Goal: Navigation & Orientation: Find specific page/section

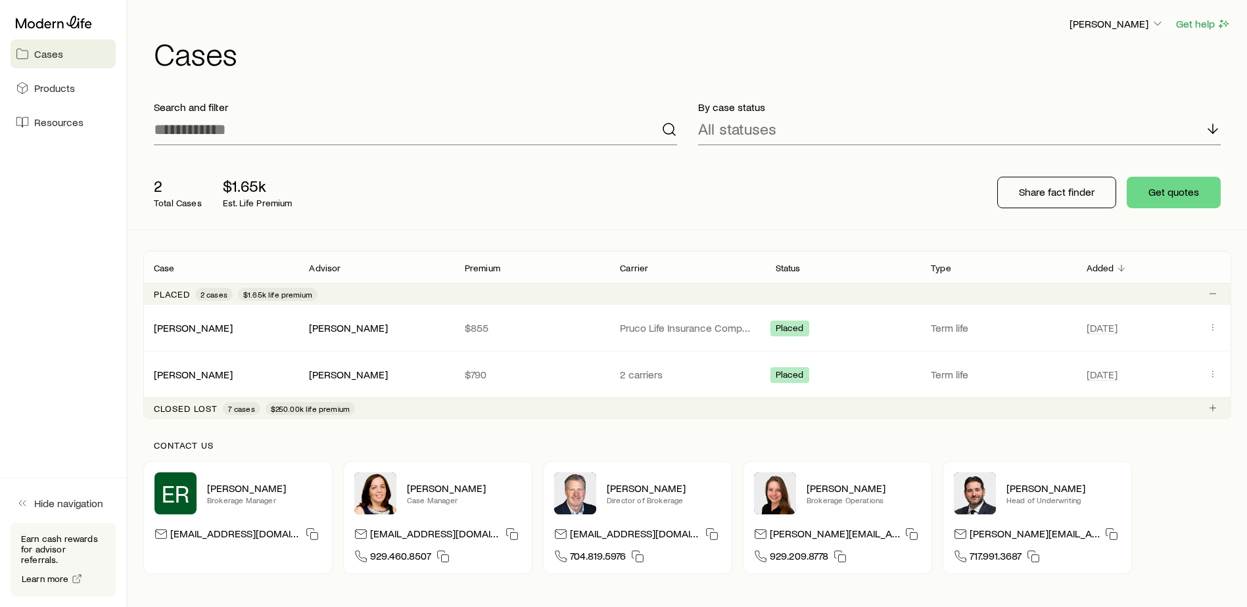
scroll to position [66, 0]
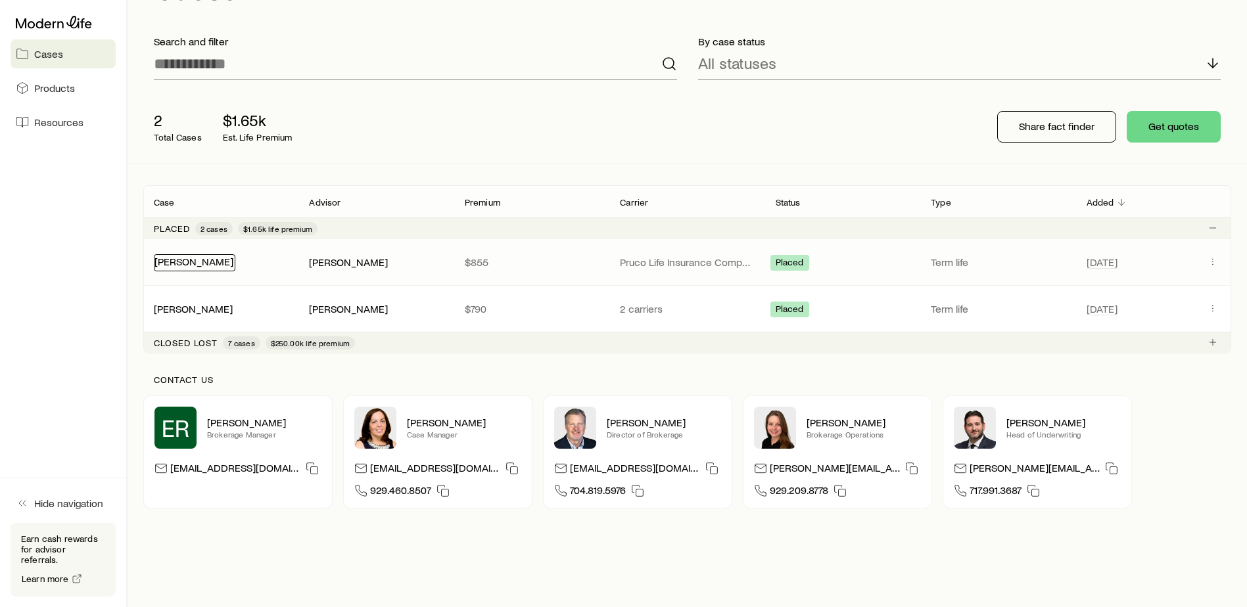
click at [197, 262] on link "[PERSON_NAME]" at bounding box center [193, 261] width 79 height 12
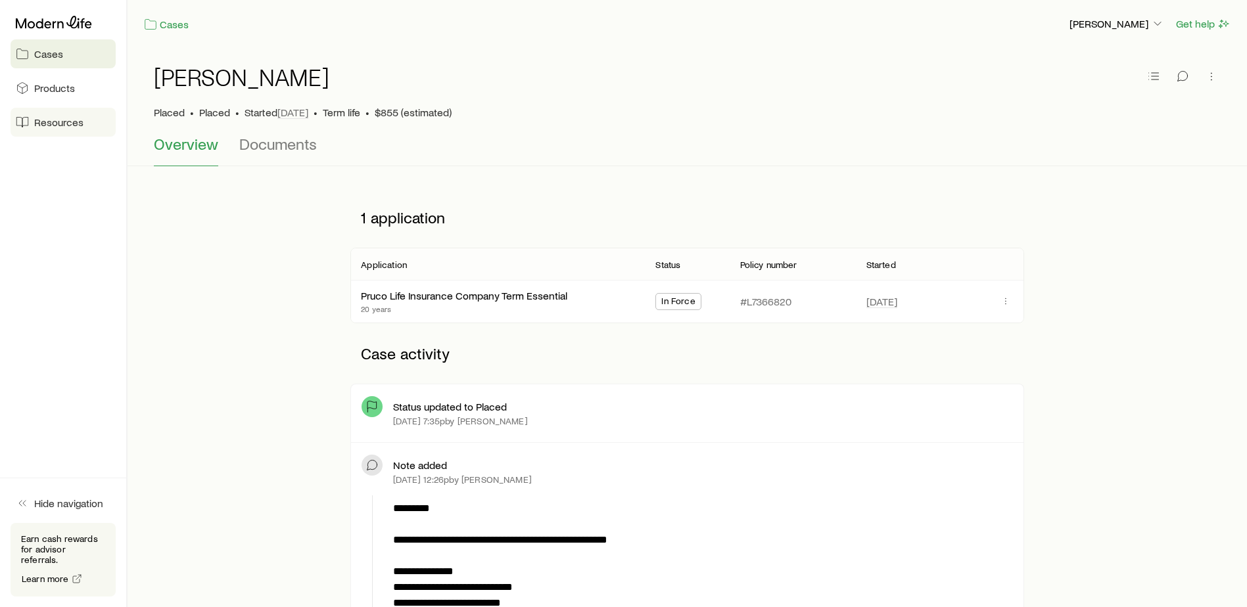
click at [47, 128] on span "Resources" at bounding box center [58, 122] width 49 height 13
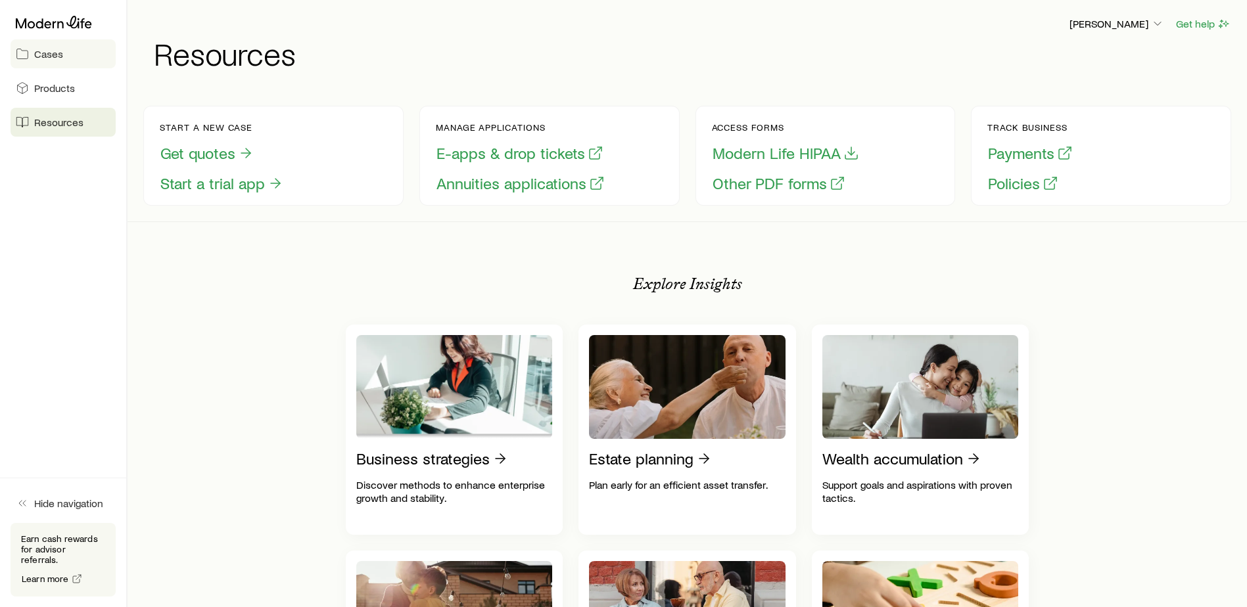
click at [40, 48] on span "Cases" at bounding box center [48, 53] width 29 height 13
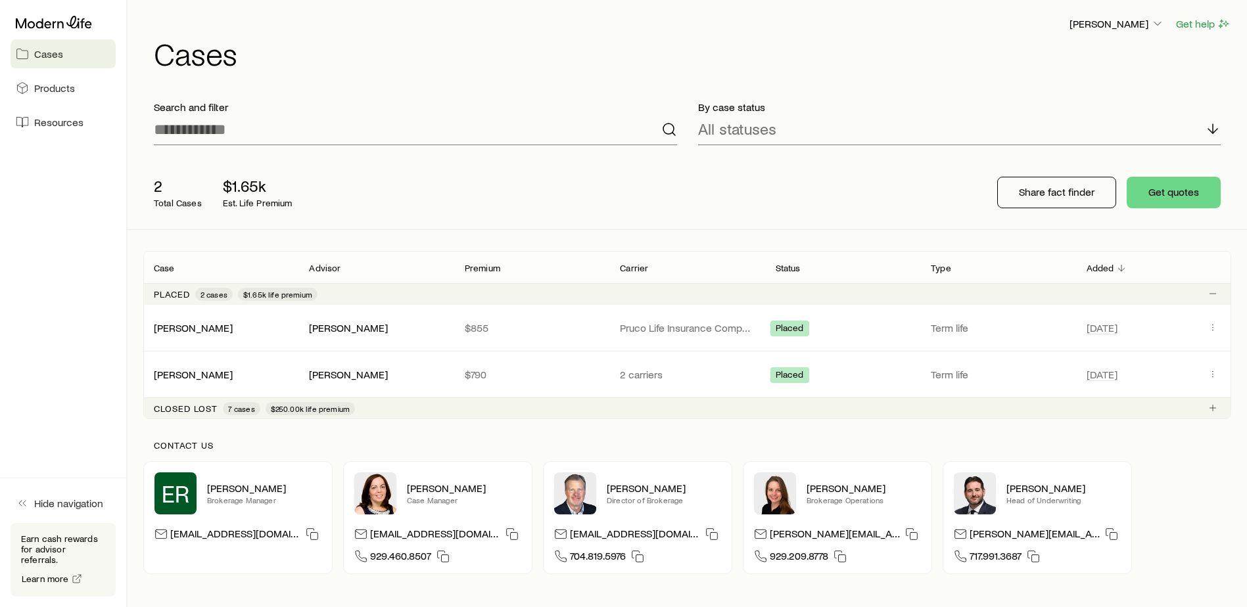
scroll to position [99, 0]
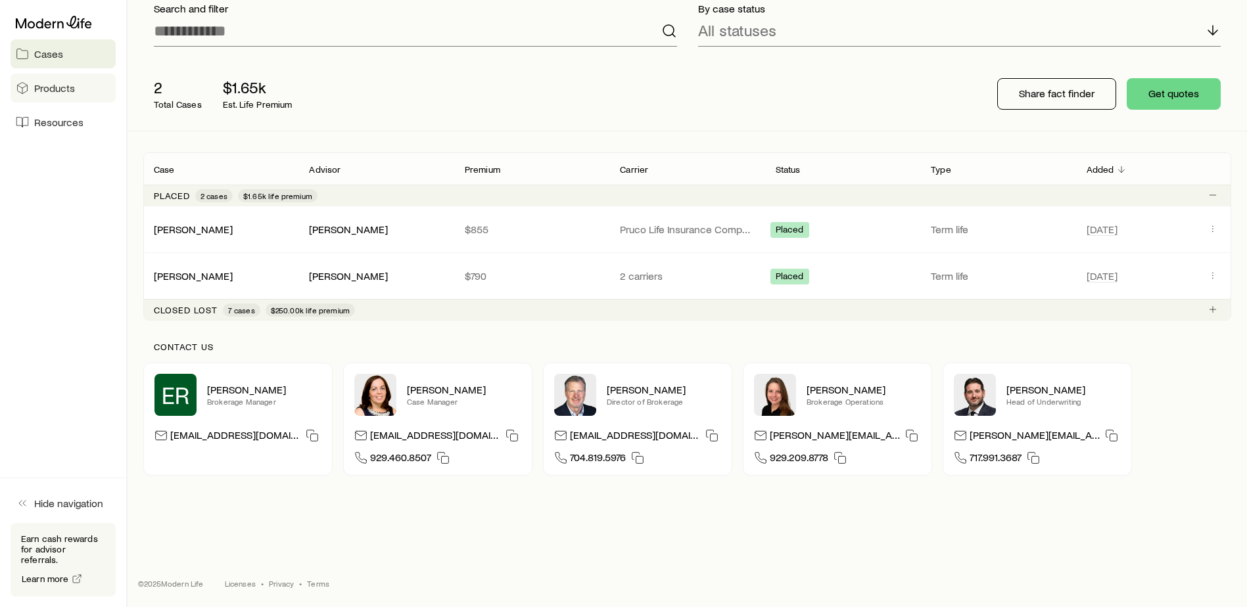
click at [59, 89] on span "Products" at bounding box center [54, 88] width 41 height 13
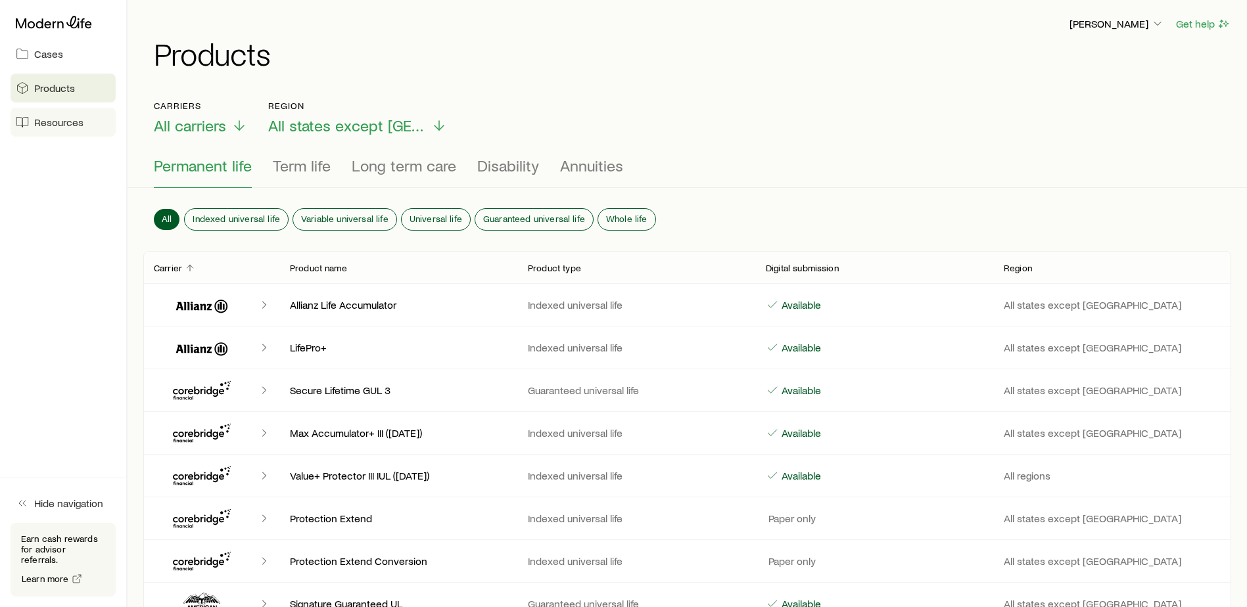
click at [54, 124] on span "Resources" at bounding box center [58, 122] width 49 height 13
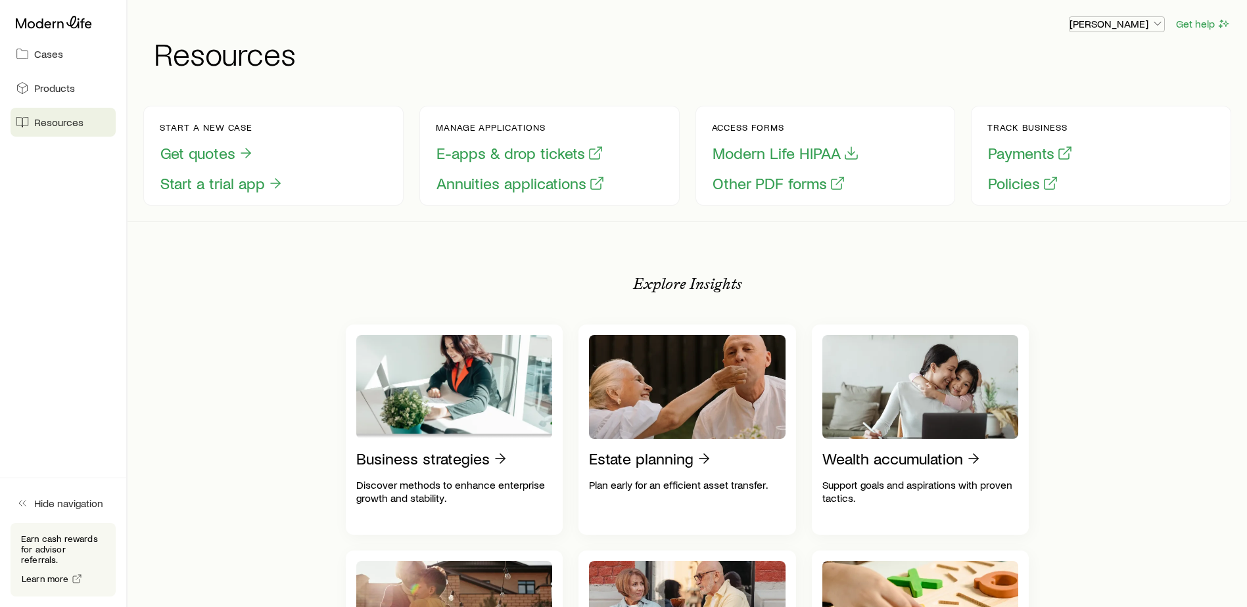
click at [1142, 26] on p "[PERSON_NAME]" at bounding box center [1116, 23] width 95 height 13
click at [976, 91] on div "Start a new case Get quotes Start a trial app Manage applications E-apps & drop…" at bounding box center [687, 155] width 1088 height 131
click at [1202, 24] on button "Get help" at bounding box center [1203, 23] width 56 height 15
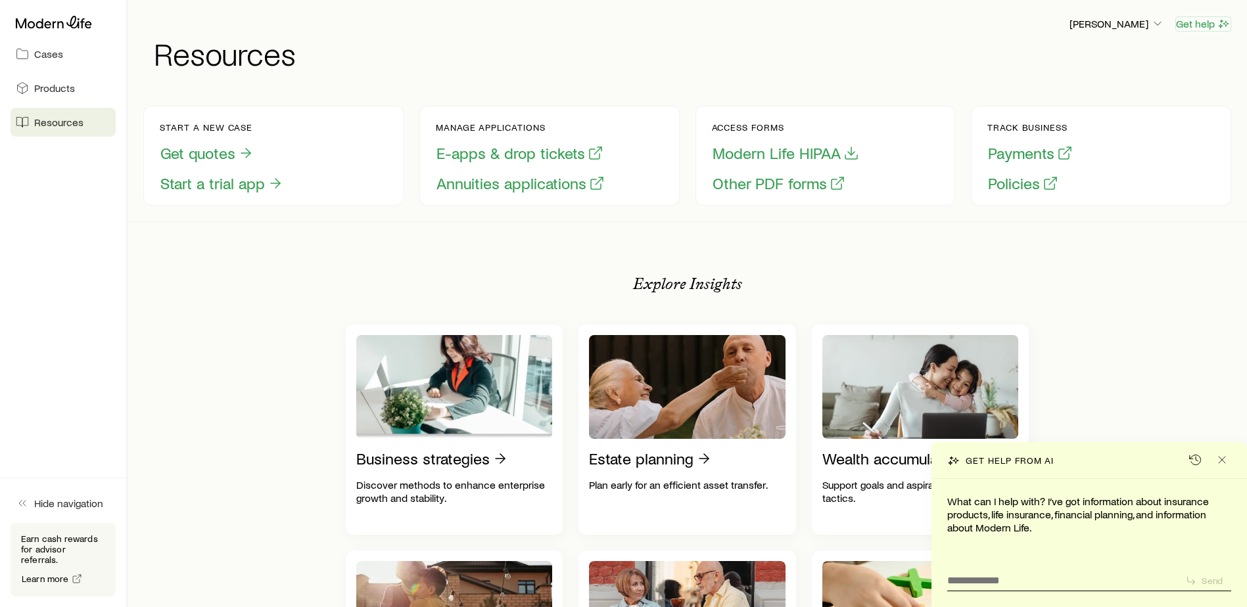
scroll to position [263, 0]
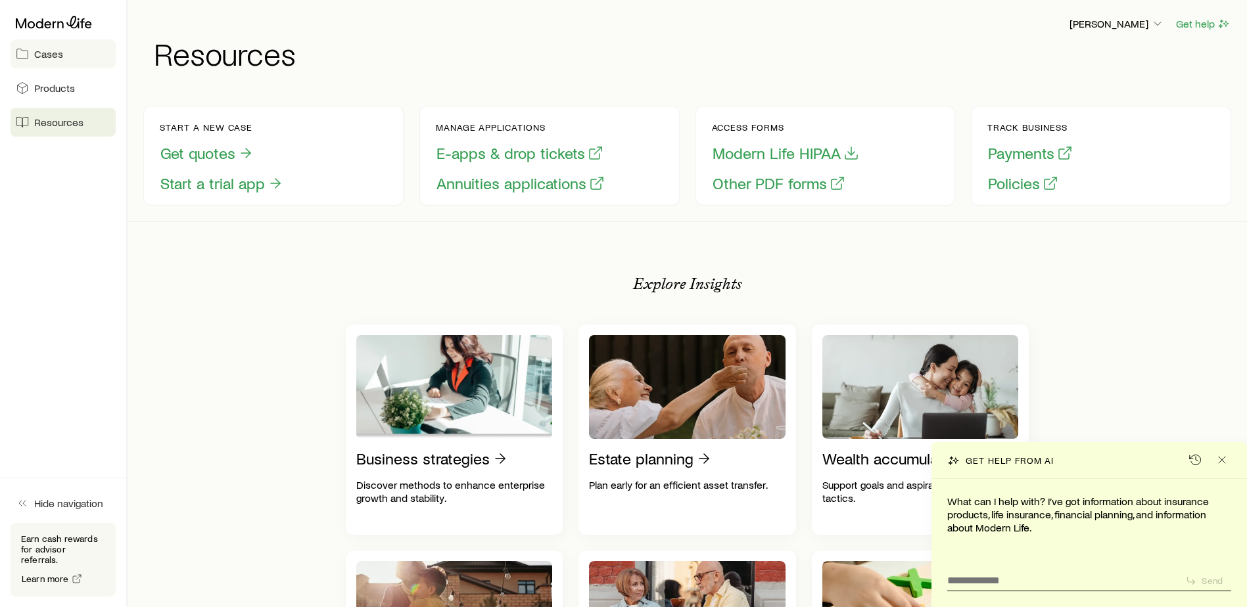
click at [50, 58] on span "Cases" at bounding box center [48, 53] width 29 height 13
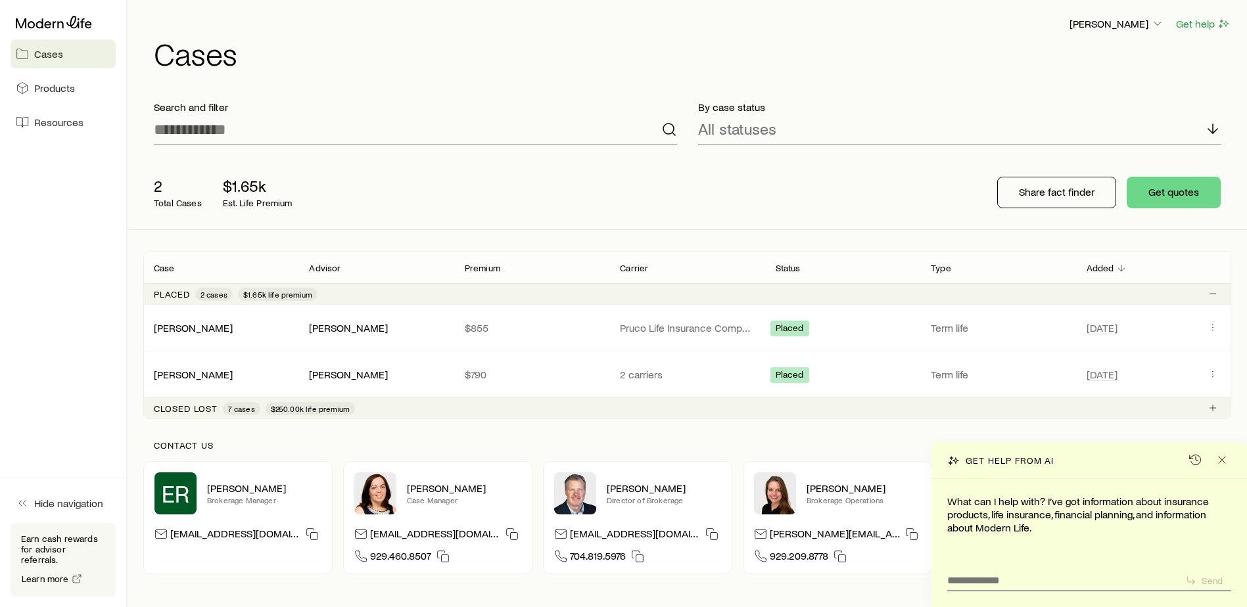
scroll to position [99, 0]
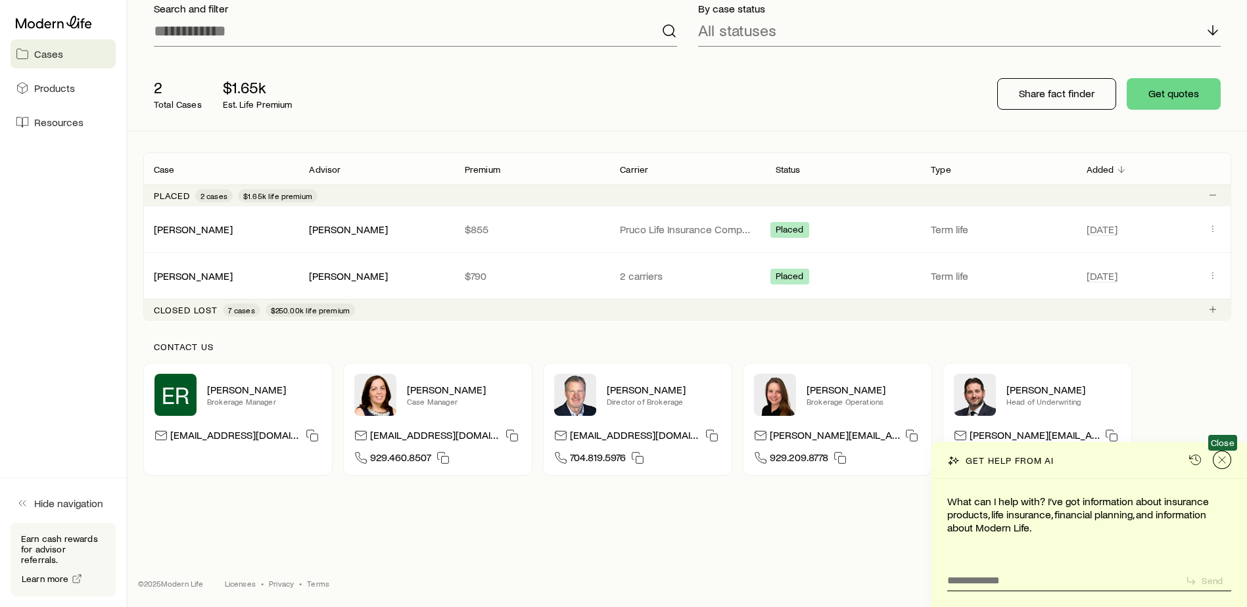
click at [1216, 460] on icon "Close" at bounding box center [1221, 460] width 13 height 13
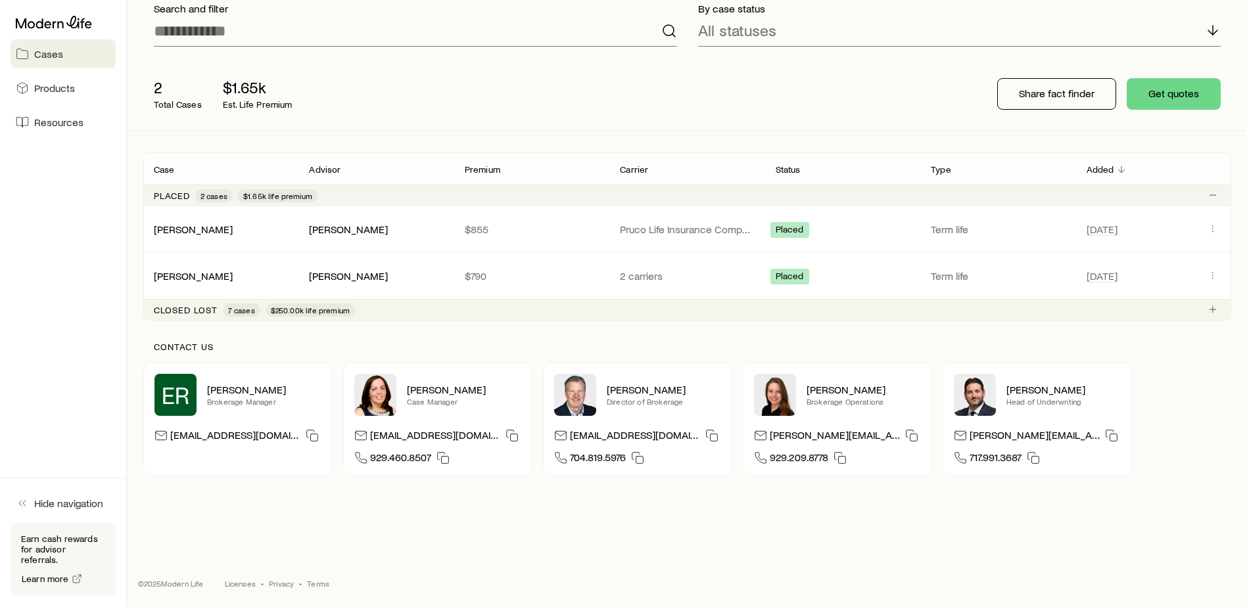
scroll to position [0, 0]
